Goal: Information Seeking & Learning: Learn about a topic

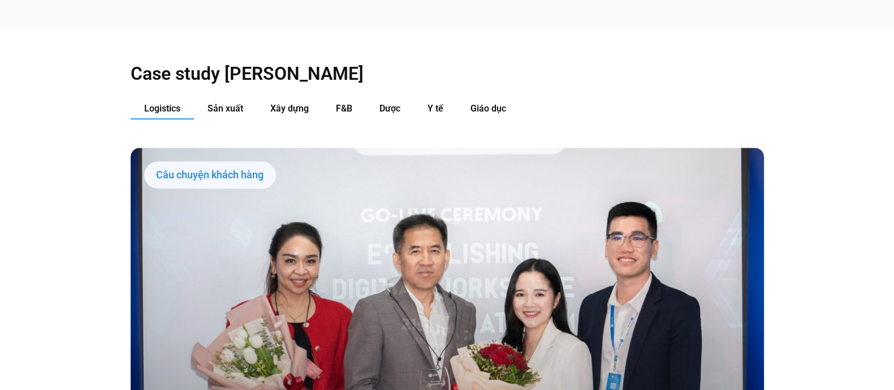
scroll to position [1207, 0]
click at [222, 98] on button "Sản xuất" at bounding box center [225, 108] width 63 height 21
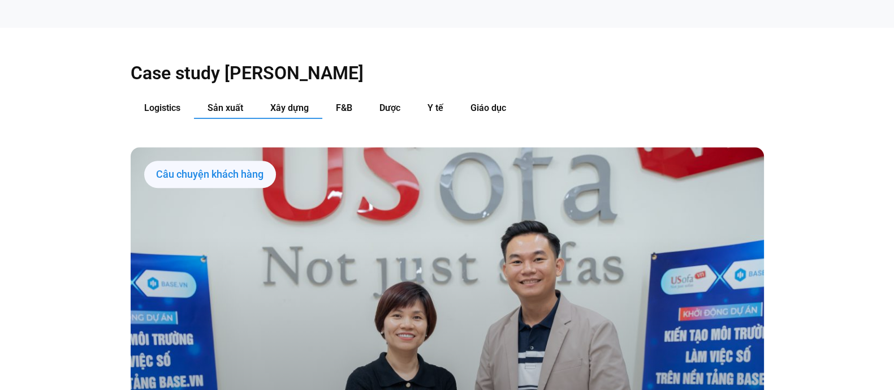
click at [291, 102] on span "Xây dựng" at bounding box center [289, 107] width 38 height 11
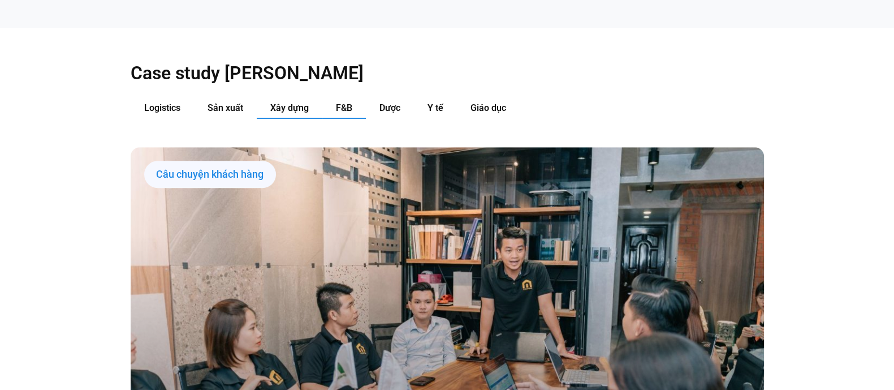
click at [345, 102] on span "F&B" at bounding box center [344, 107] width 16 height 11
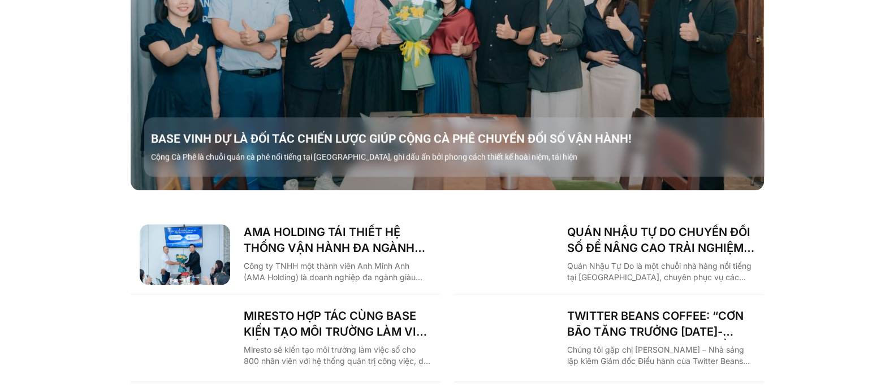
scroll to position [1513, 0]
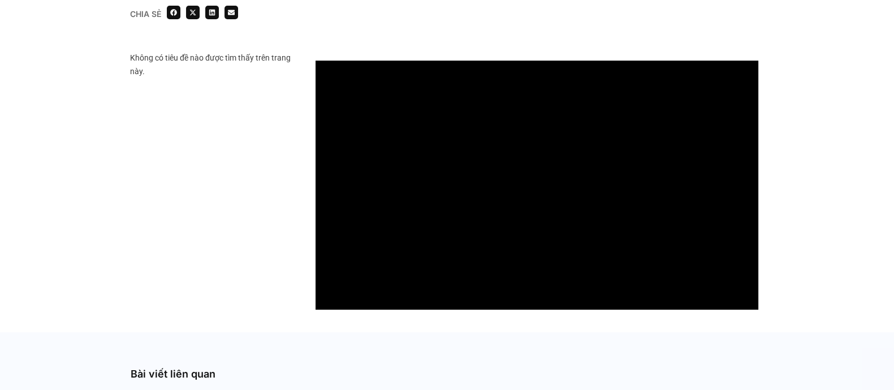
scroll to position [514, 0]
